Goal: Find specific page/section: Find specific page/section

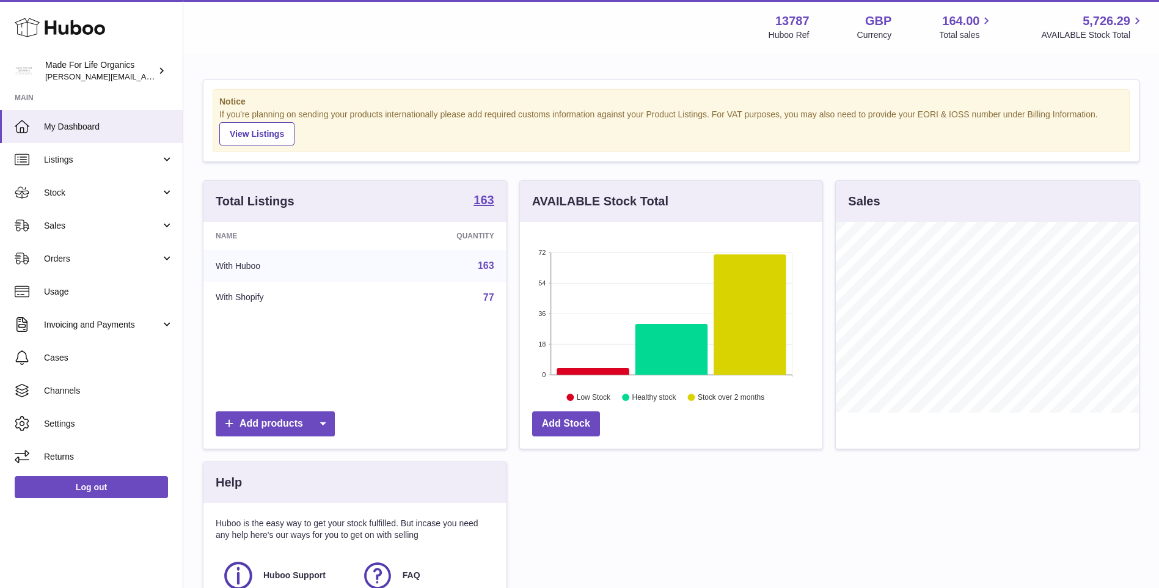
scroll to position [191, 303]
click at [67, 235] on link "Sales" at bounding box center [91, 225] width 183 height 33
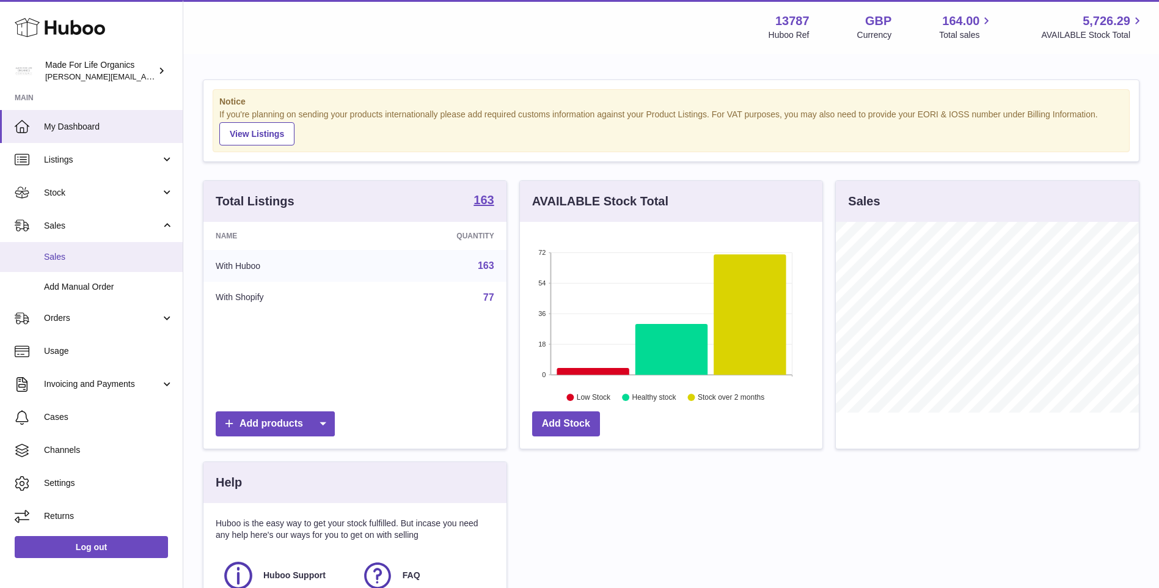
click at [62, 255] on span "Sales" at bounding box center [109, 257] width 130 height 12
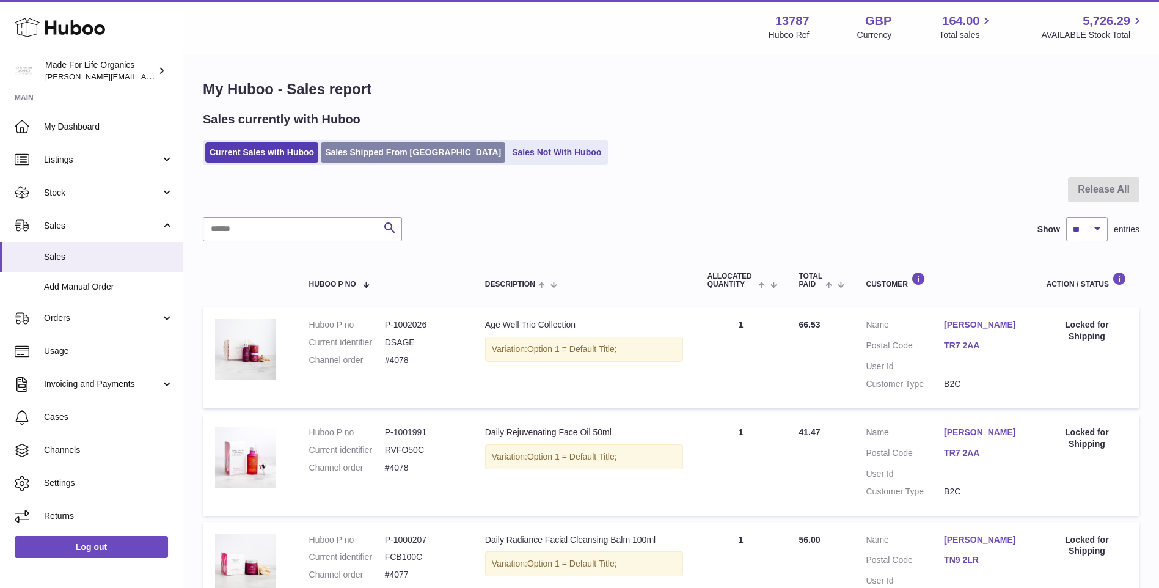
click at [394, 149] on link "Sales Shipped From [GEOGRAPHIC_DATA]" at bounding box center [413, 152] width 185 height 20
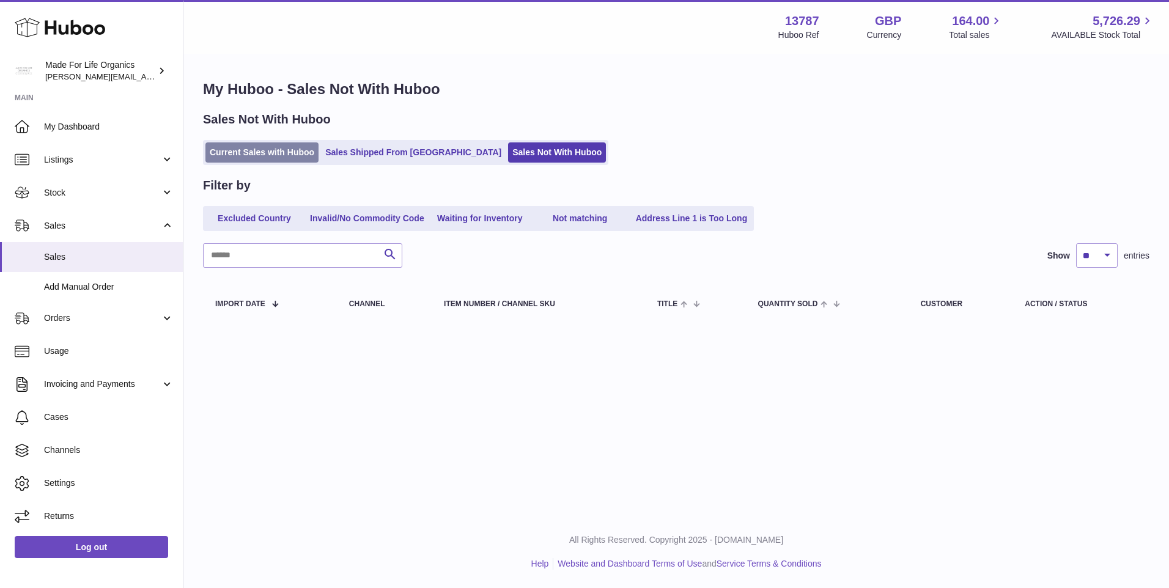
click at [284, 156] on link "Current Sales with Huboo" at bounding box center [261, 152] width 113 height 20
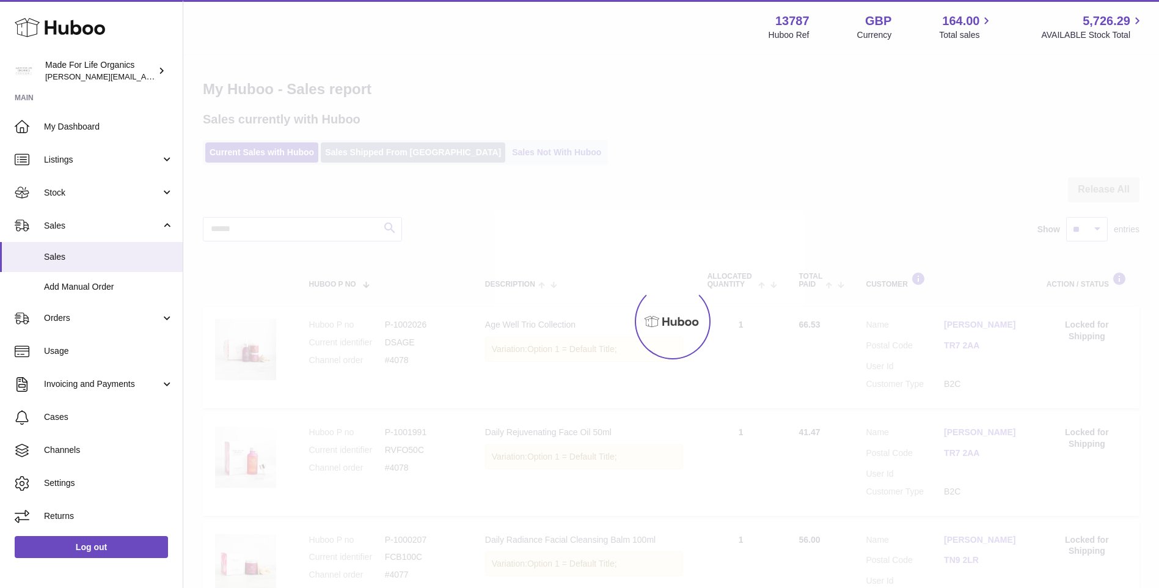
click at [377, 157] on div "Menu Huboo 13787 Huboo Ref GBP Currency 164.00 Total sales 5,726.29 AVAILABLE S…" at bounding box center [671, 326] width 976 height 653
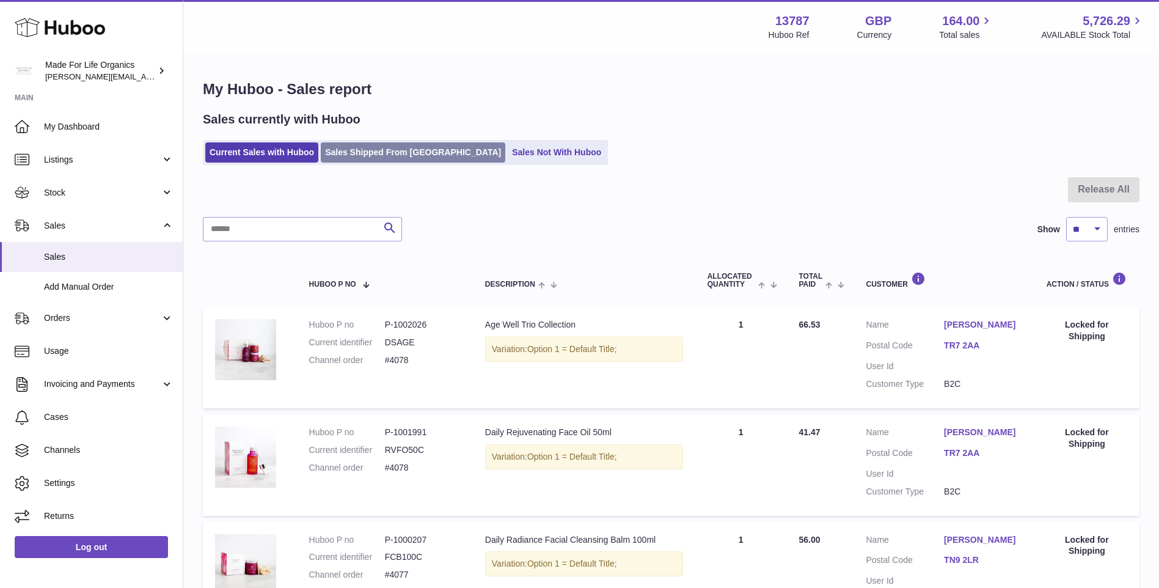
click at [390, 154] on link "Sales Shipped From [GEOGRAPHIC_DATA]" at bounding box center [413, 152] width 185 height 20
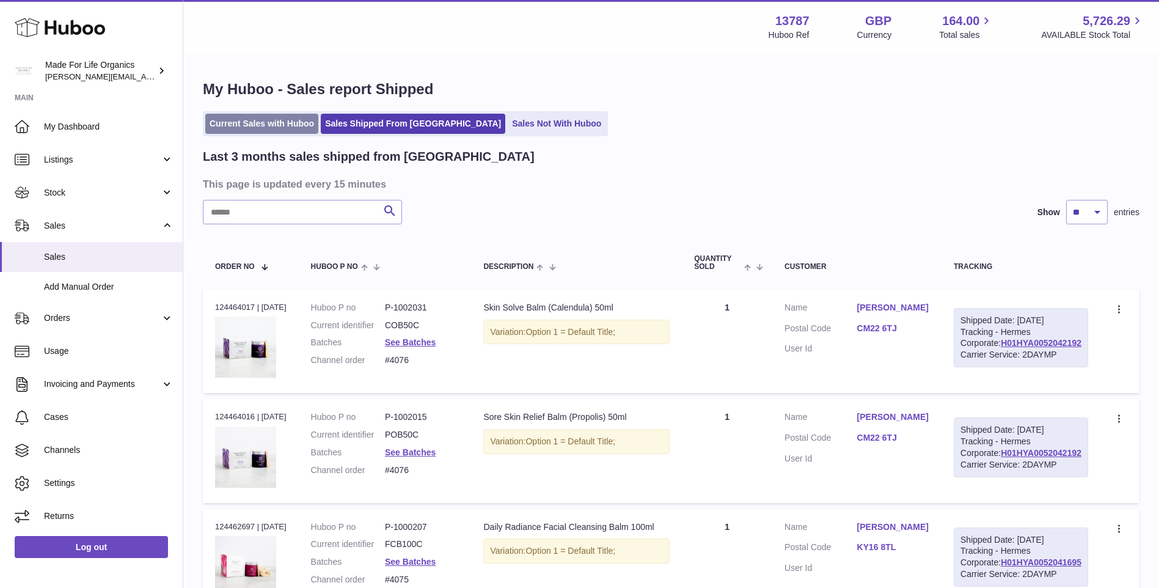
click at [298, 133] on link "Current Sales with Huboo" at bounding box center [261, 124] width 113 height 20
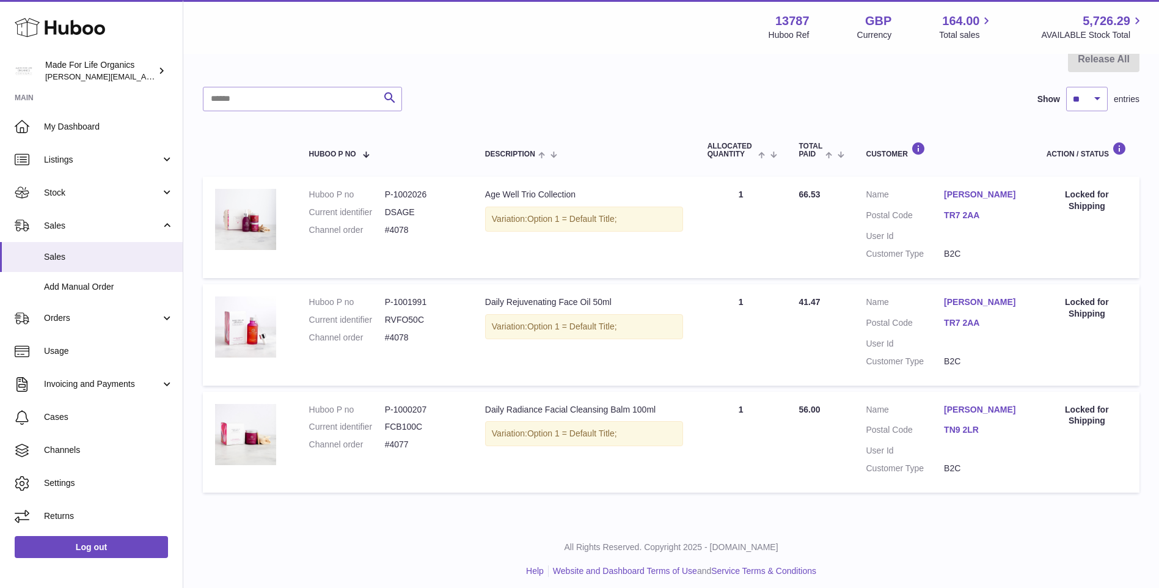
scroll to position [138, 0]
